Goal: Find specific page/section: Find specific page/section

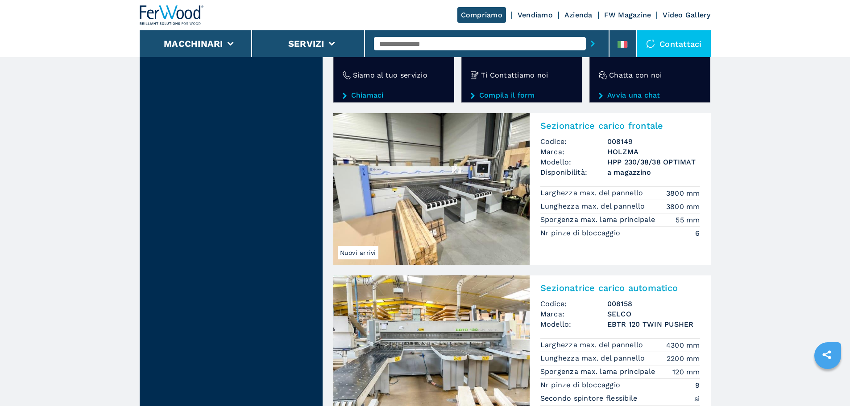
scroll to position [1552, 0]
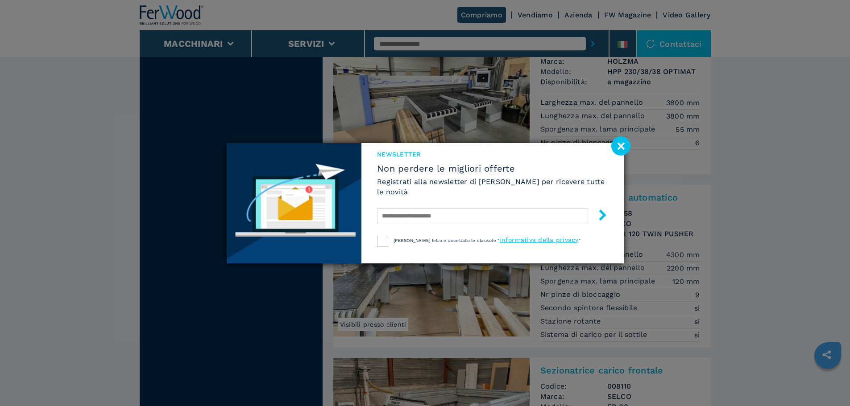
click at [616, 144] on image at bounding box center [620, 145] width 19 height 19
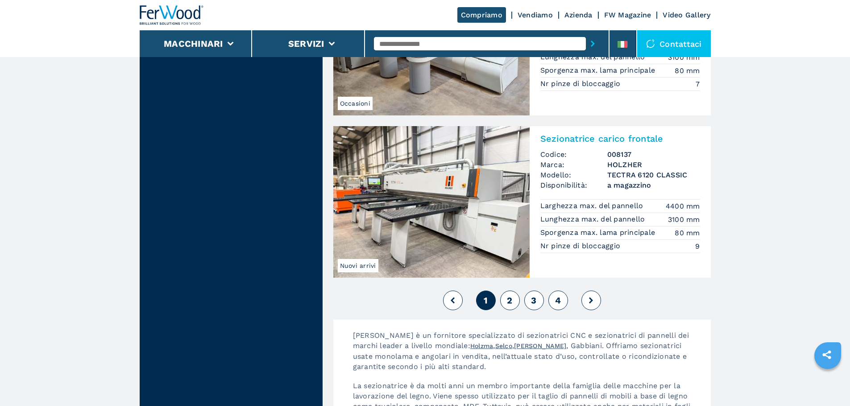
scroll to position [1954, 0]
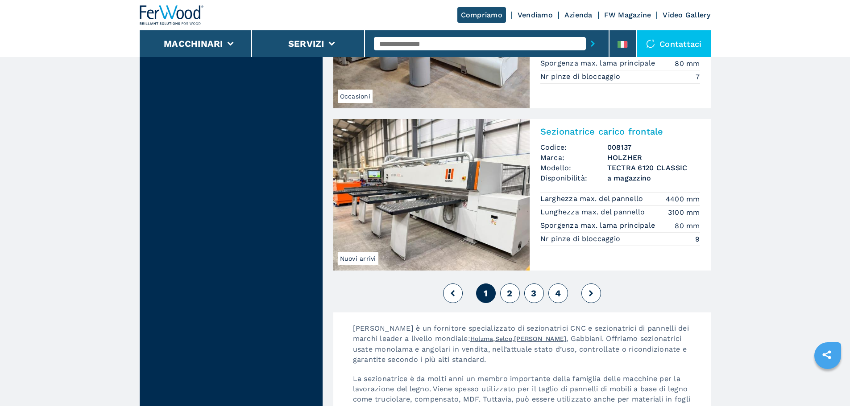
click at [553, 294] on button "4" at bounding box center [558, 294] width 20 height 20
